Goal: Information Seeking & Learning: Learn about a topic

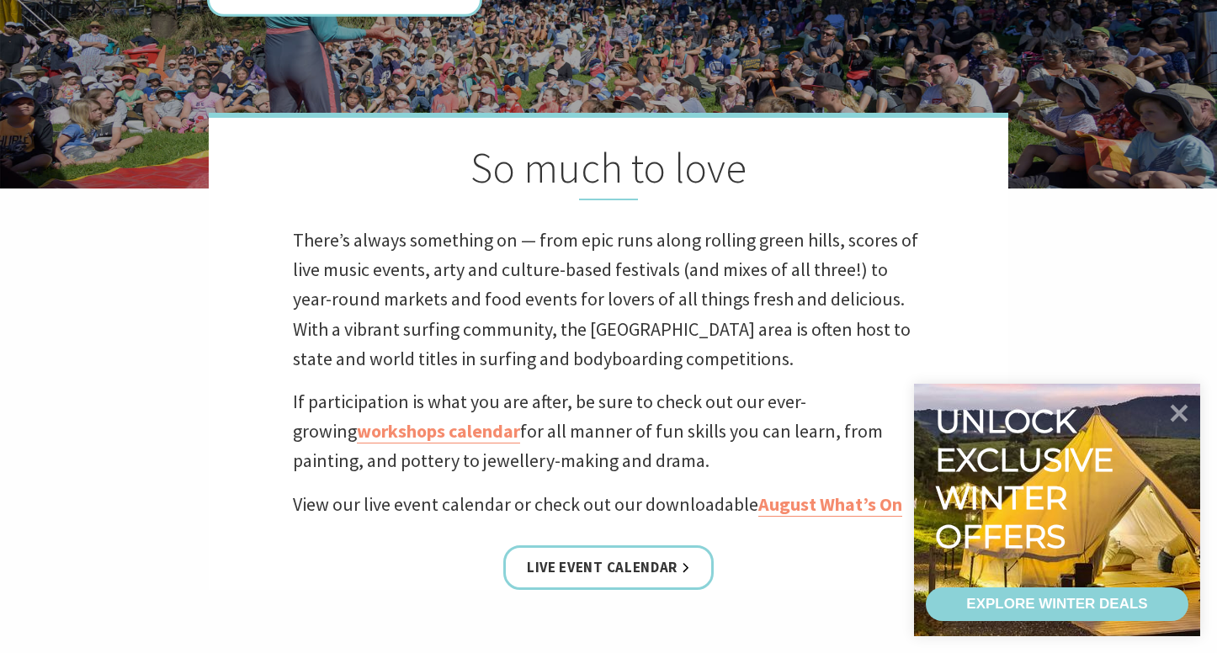
scroll to position [370, 0]
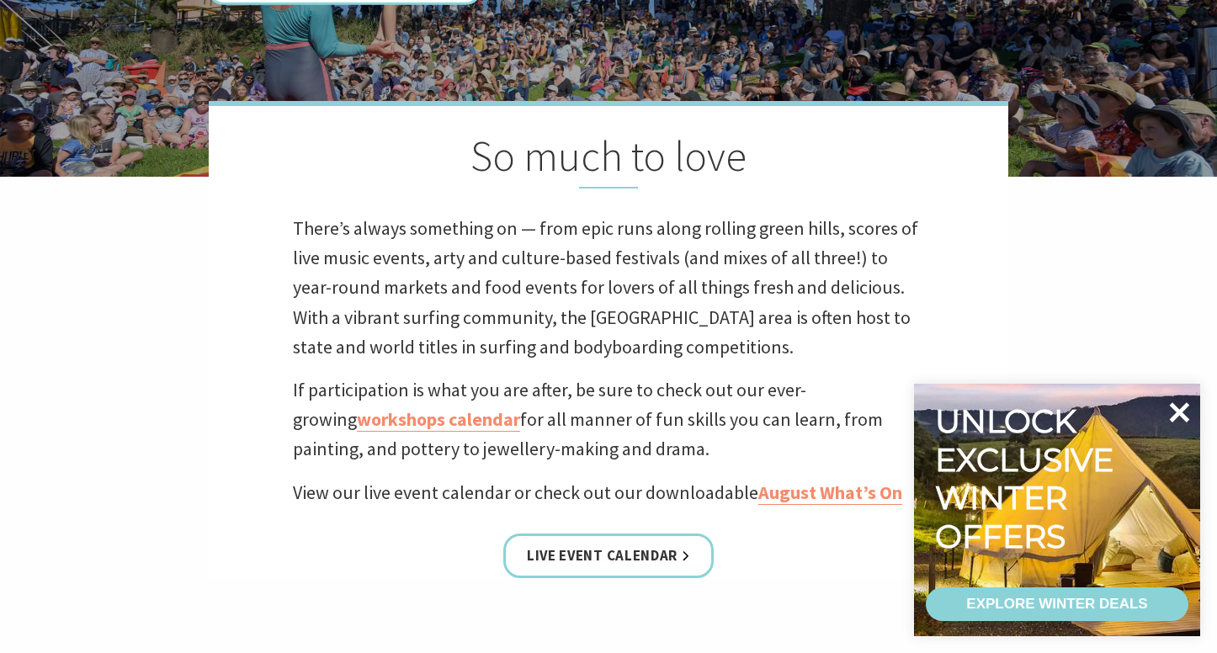
click at [1184, 405] on icon at bounding box center [1180, 412] width 20 height 20
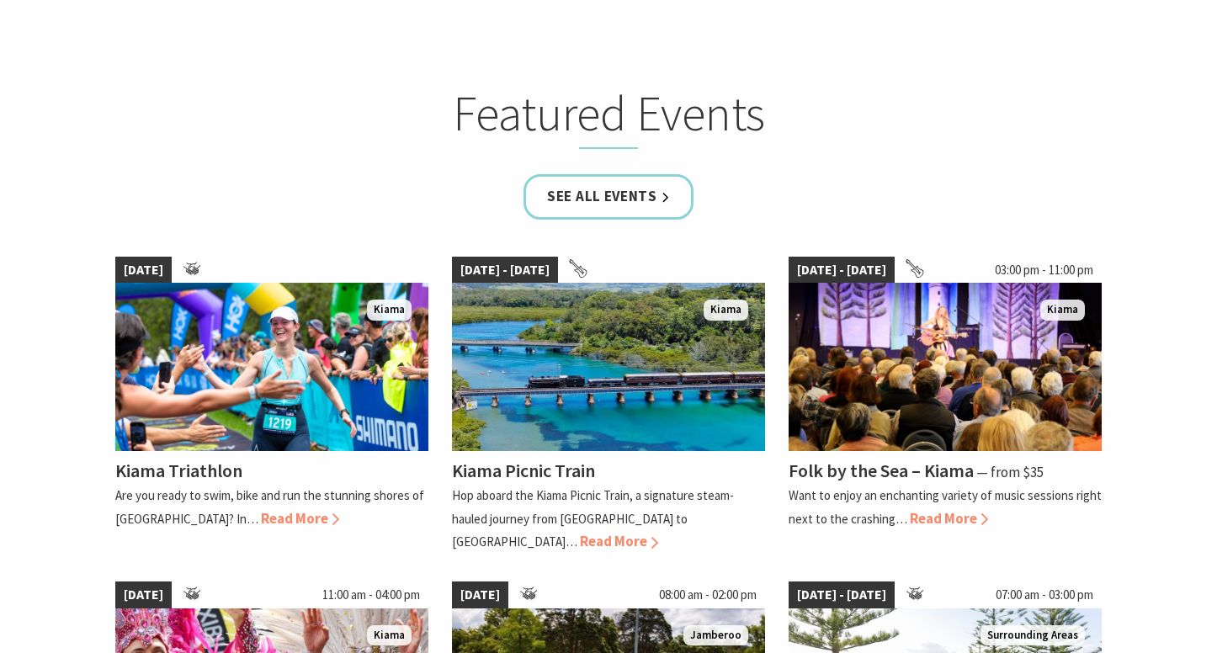
scroll to position [1010, 0]
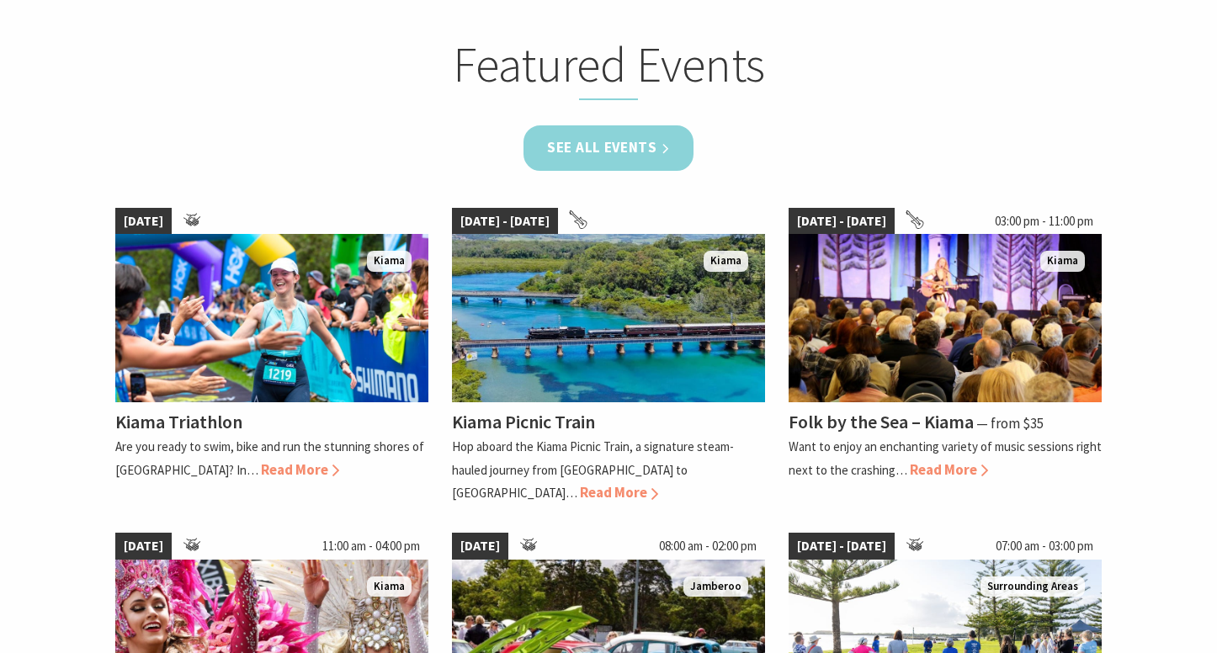
click at [630, 151] on link "See all Events" at bounding box center [609, 147] width 170 height 45
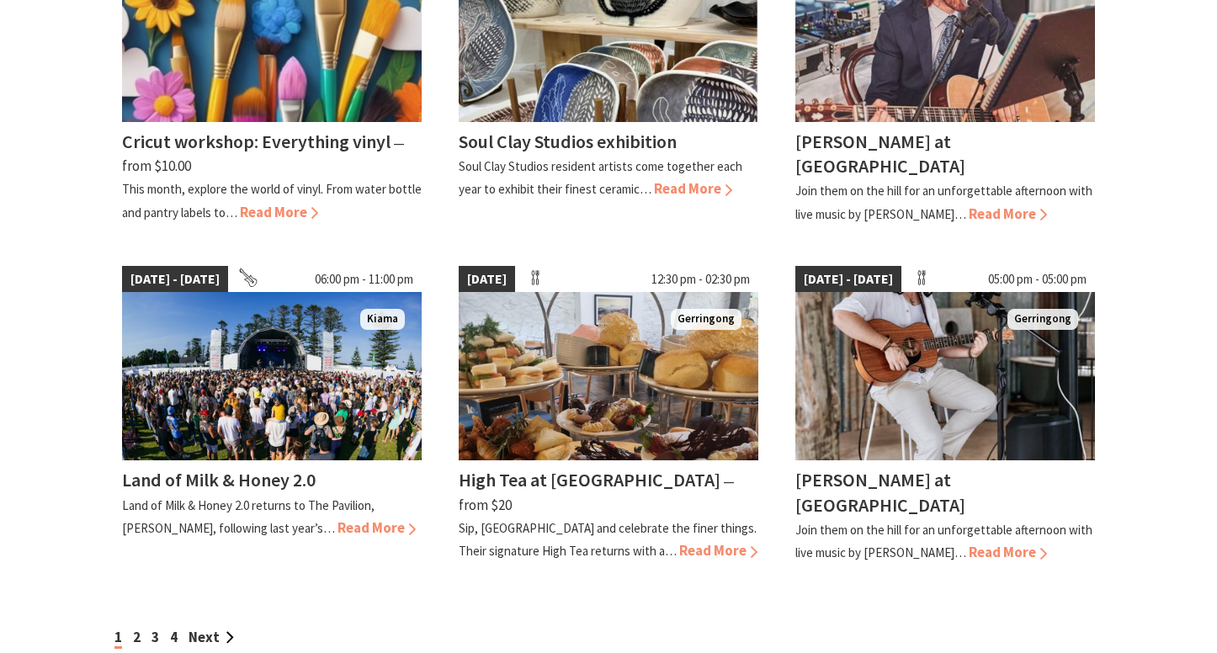
scroll to position [1313, 0]
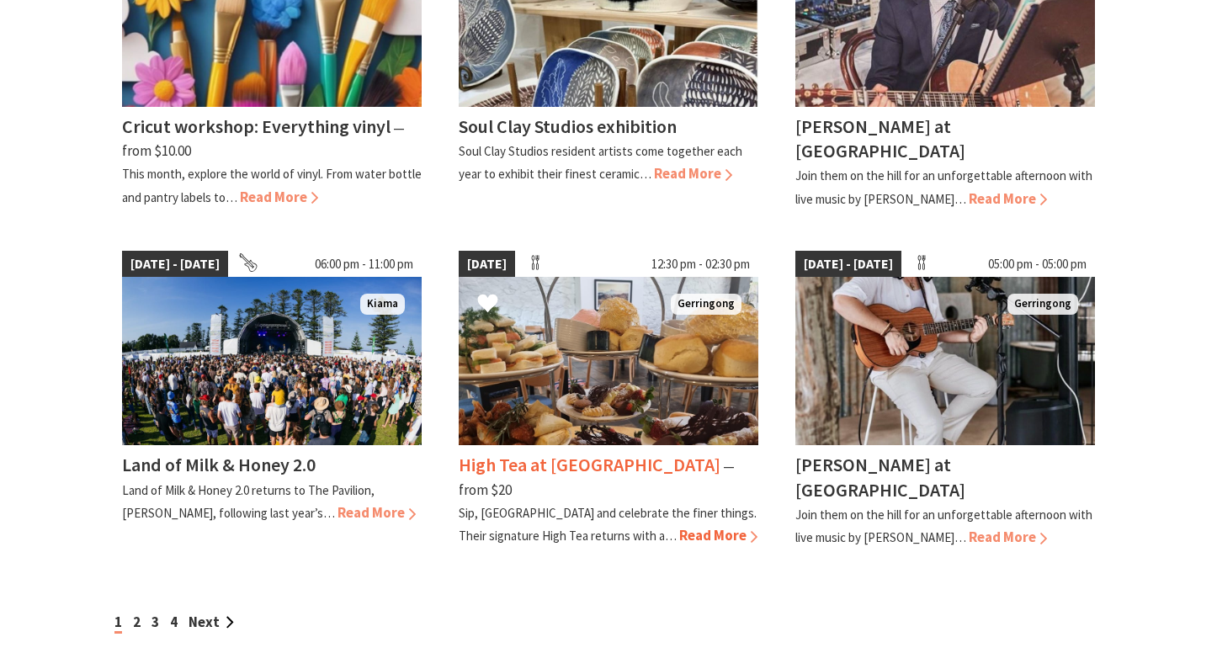
click at [679, 526] on span "Read More" at bounding box center [718, 535] width 78 height 19
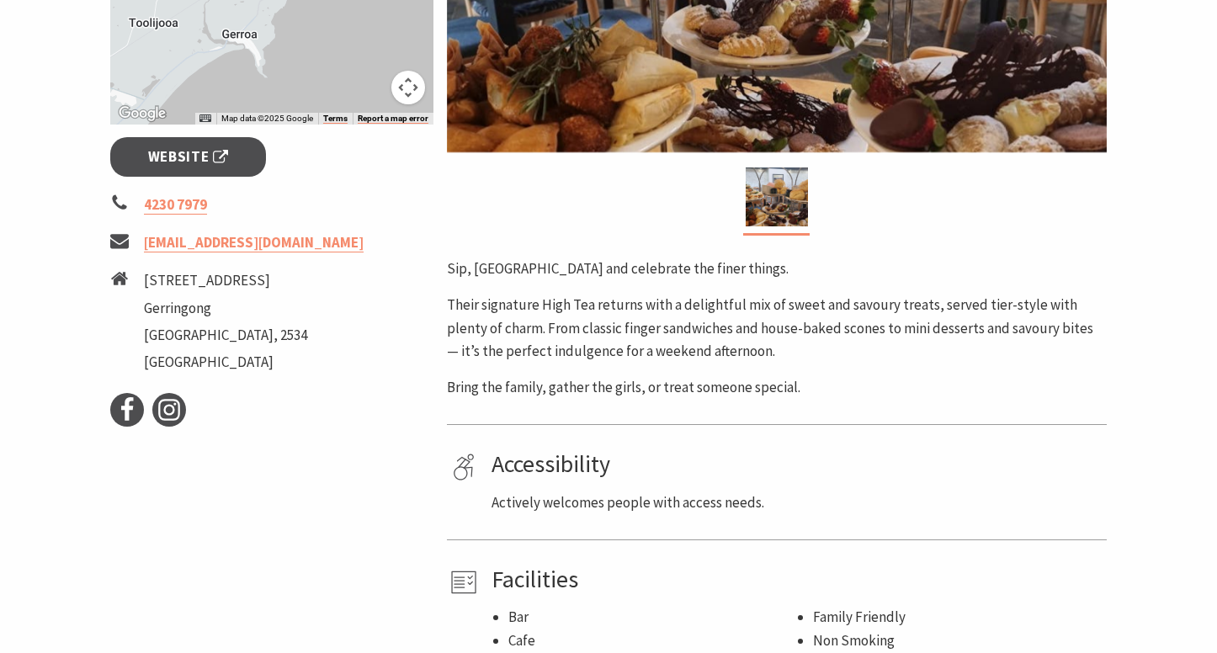
scroll to position [606, 0]
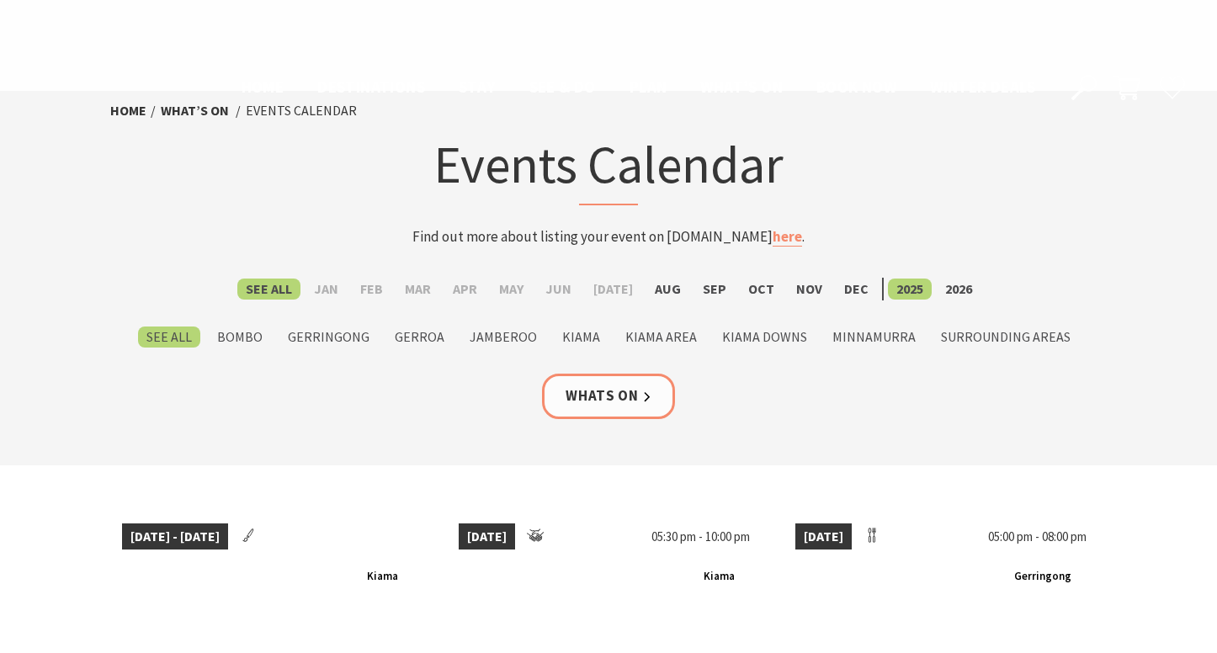
scroll to position [1313, 0]
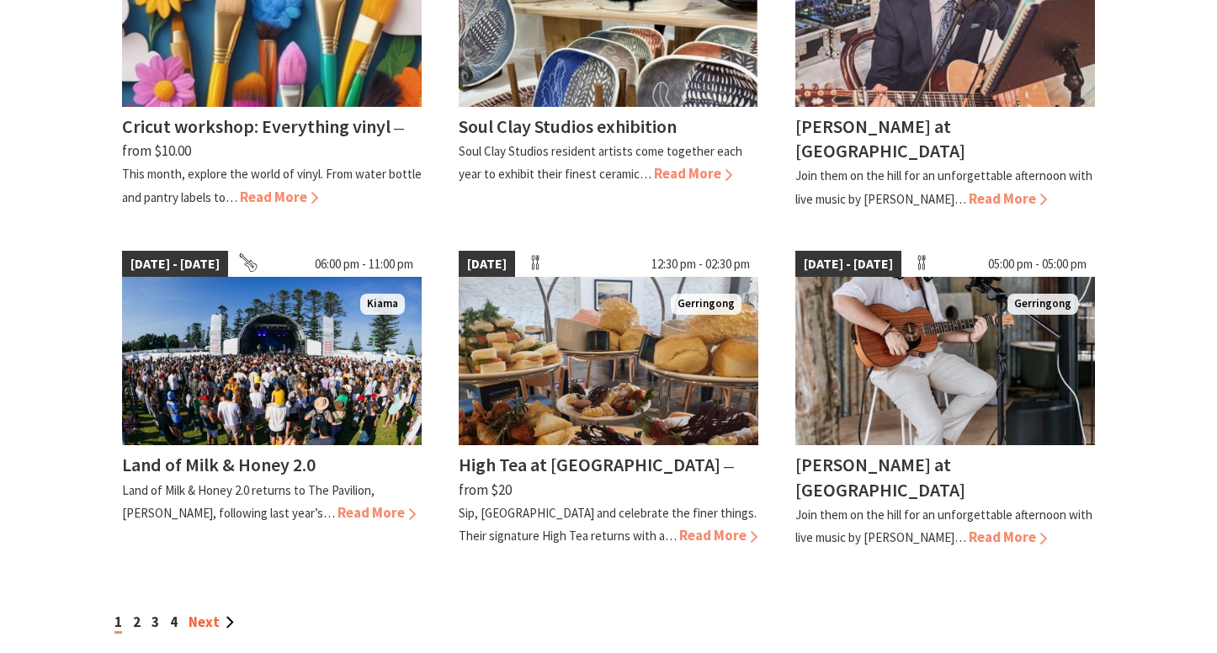
click at [212, 613] on link "Next" at bounding box center [211, 622] width 45 height 19
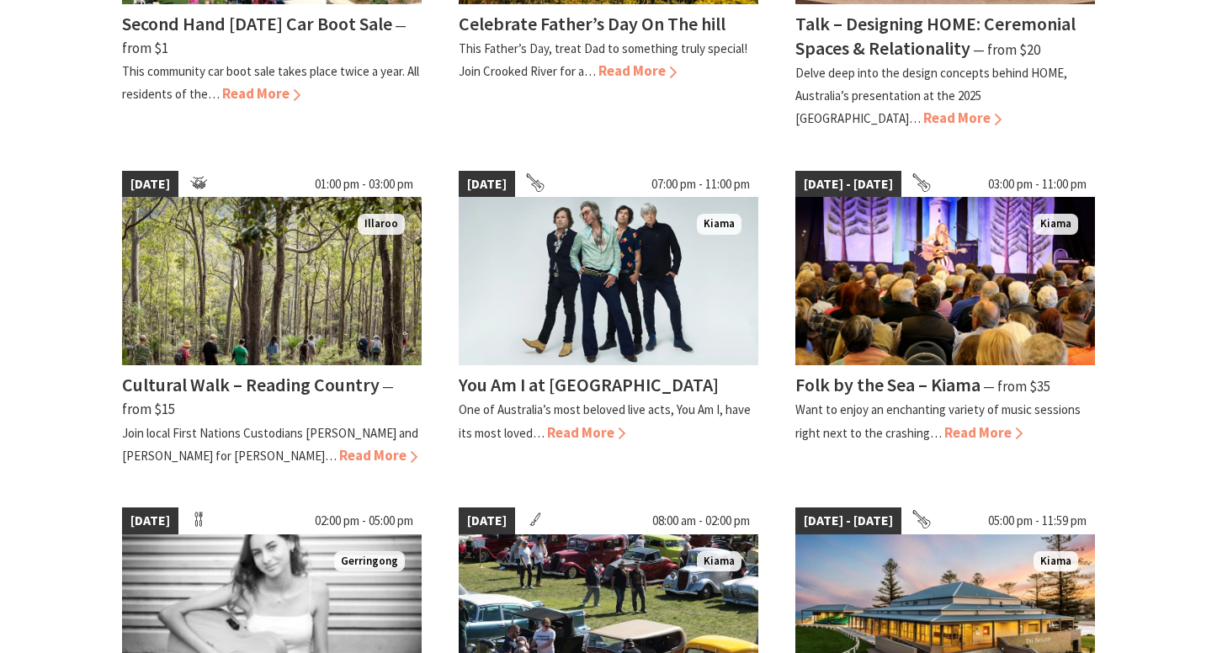
scroll to position [1044, 0]
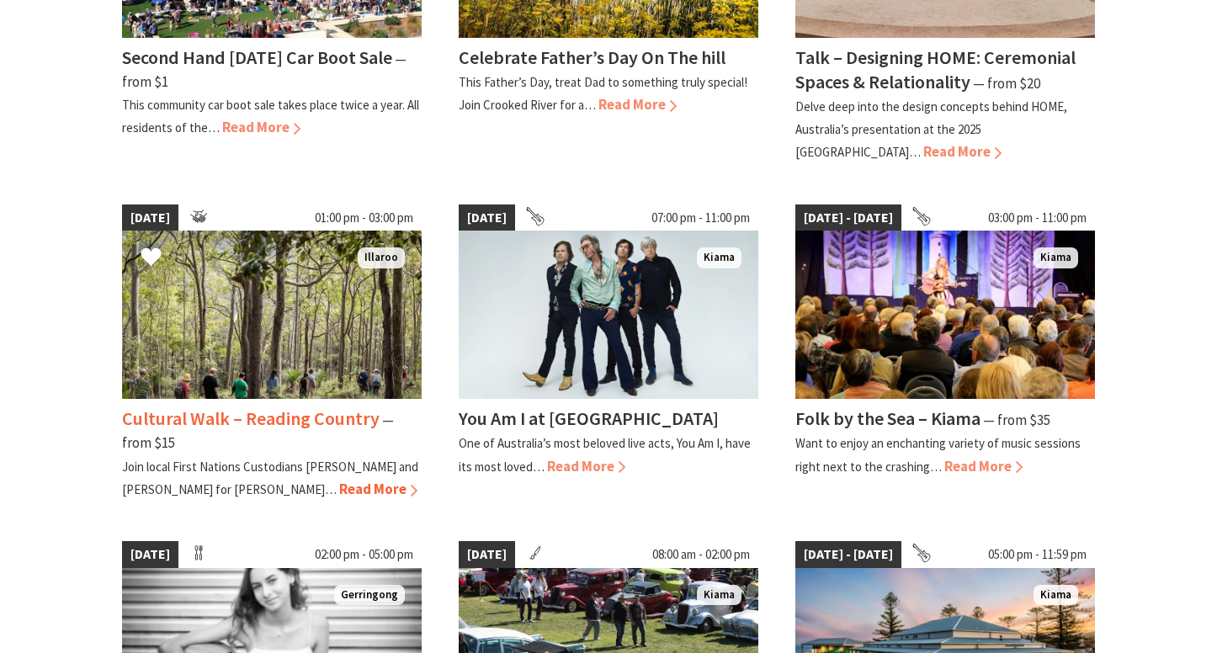
click at [339, 481] on span "Read More" at bounding box center [378, 489] width 78 height 19
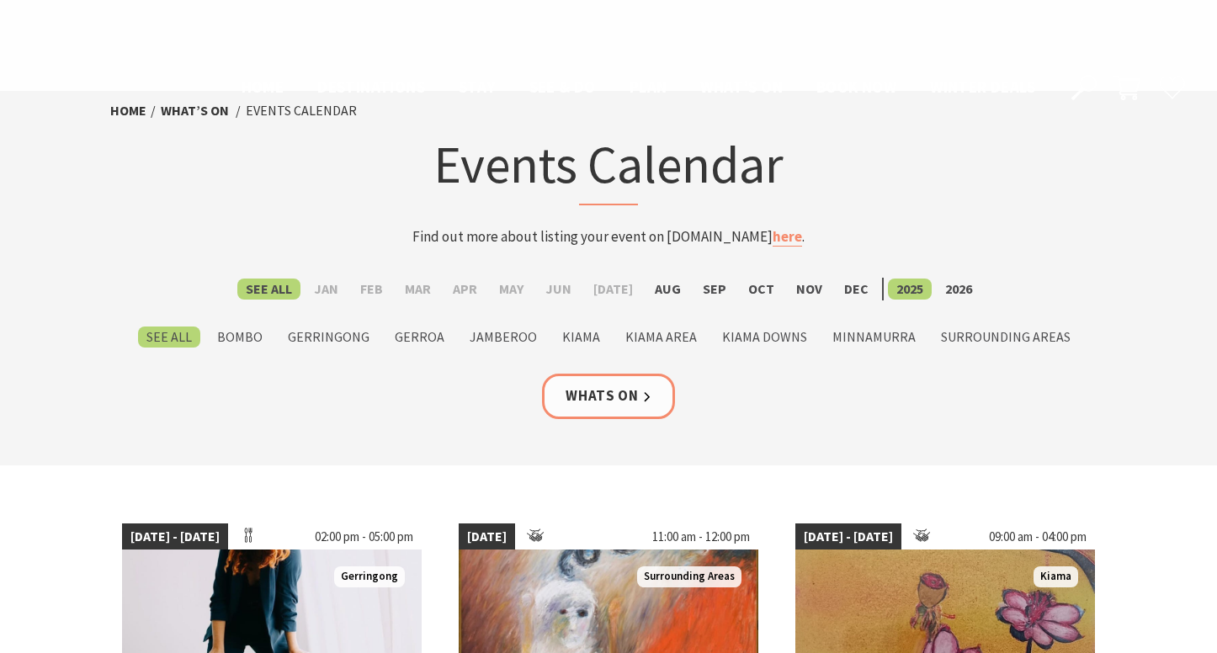
scroll to position [1044, 0]
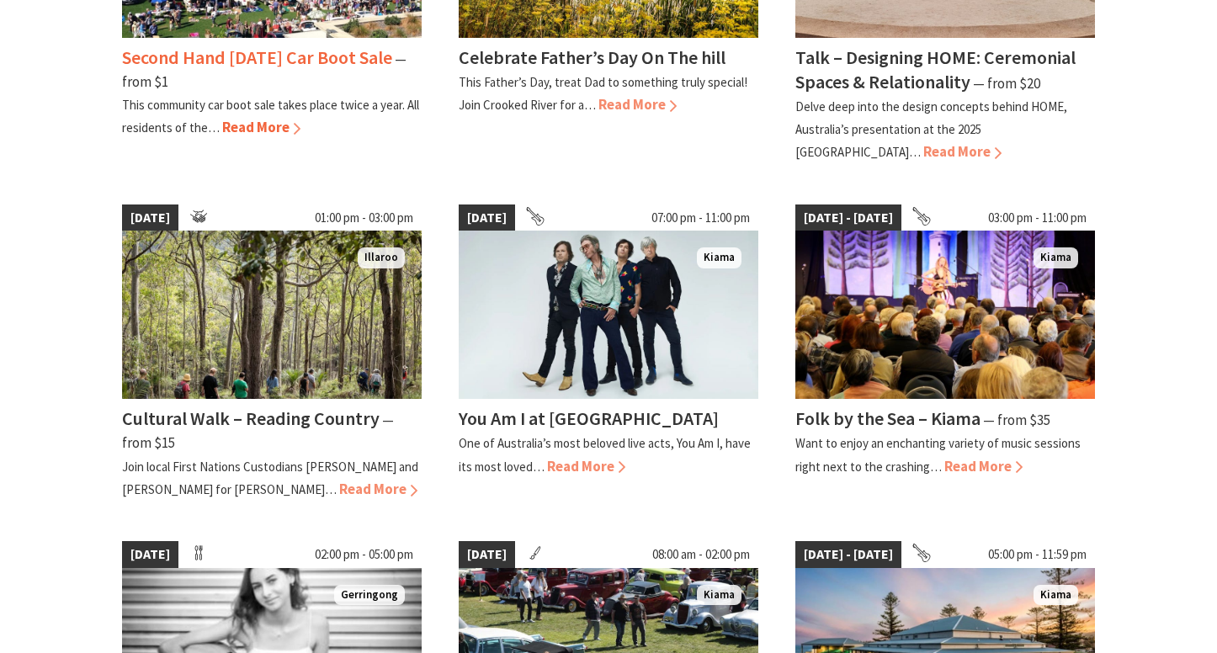
click at [259, 118] on span "Read More" at bounding box center [261, 127] width 78 height 19
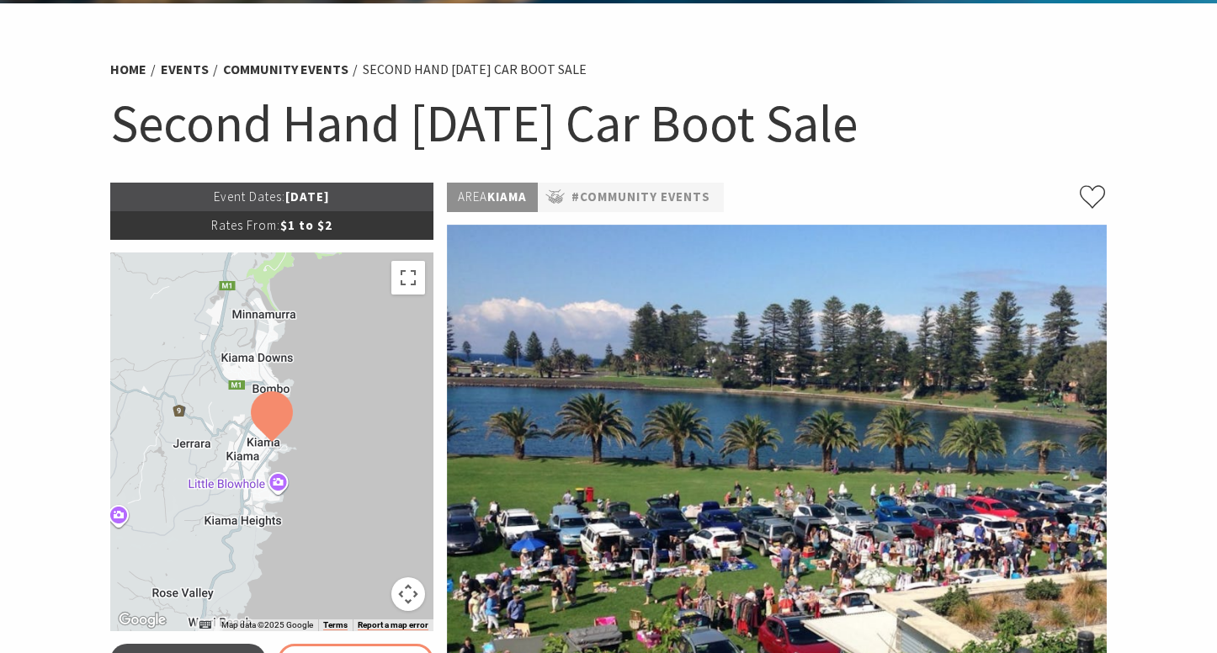
scroll to position [101, 0]
